Goal: Task Accomplishment & Management: Manage account settings

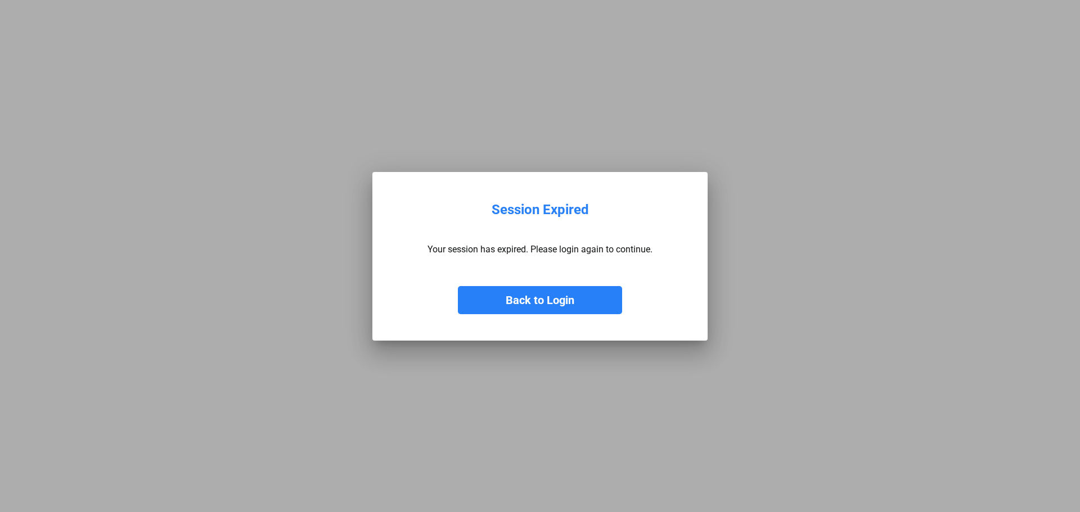
click at [546, 303] on button "Back to Login" at bounding box center [540, 300] width 164 height 28
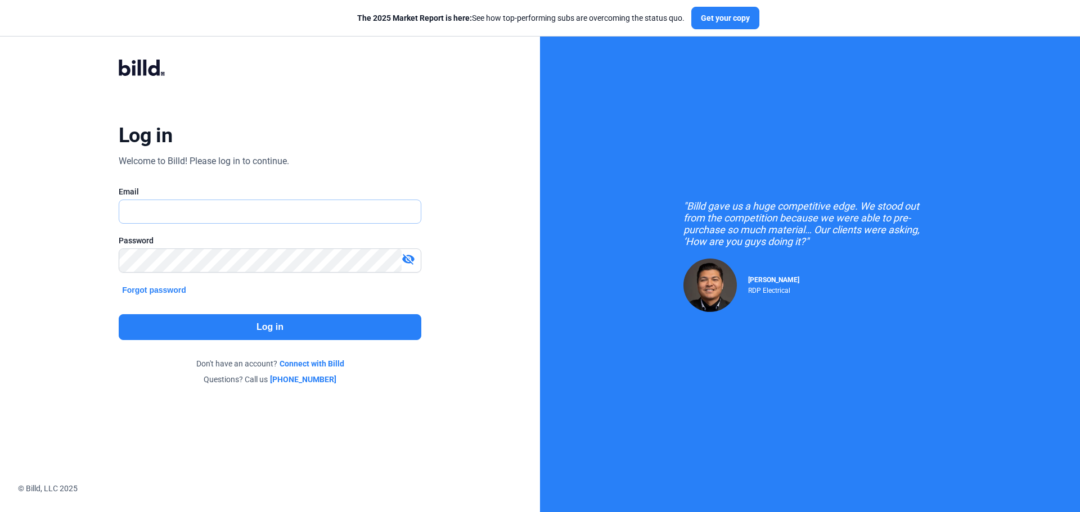
type input "[PERSON_NAME][EMAIL_ADDRESS][DOMAIN_NAME]"
click at [253, 334] on button "Log in" at bounding box center [270, 327] width 303 height 26
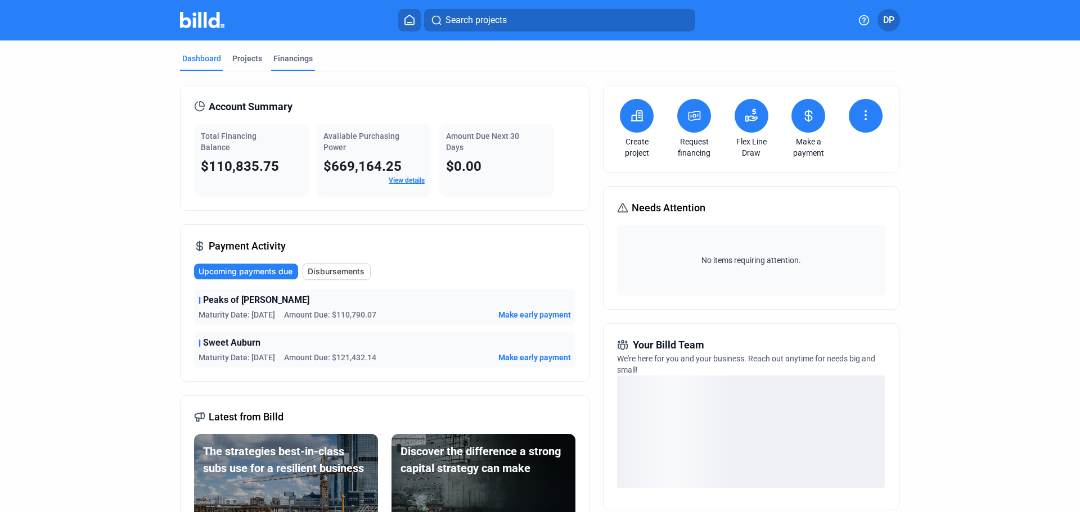
click at [279, 55] on div "Financings" at bounding box center [292, 58] width 39 height 11
